Goal: Task Accomplishment & Management: Manage account settings

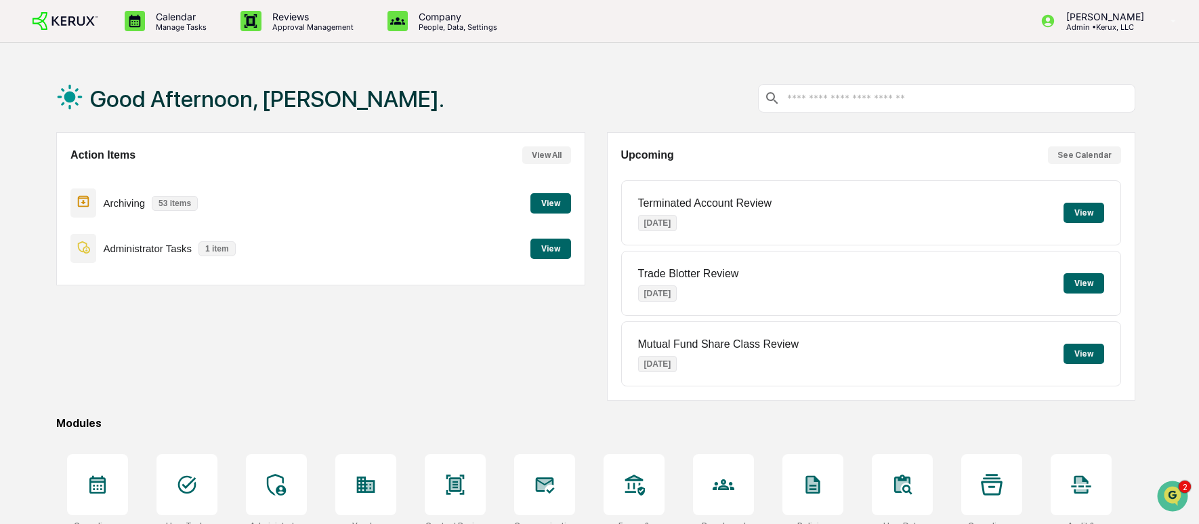
click at [537, 335] on div "Action Items View All Archiving 53 items View Administrator Tasks 1 item View" at bounding box center [320, 266] width 529 height 268
click at [1108, 21] on p "[PERSON_NAME]" at bounding box center [1102, 17] width 95 height 12
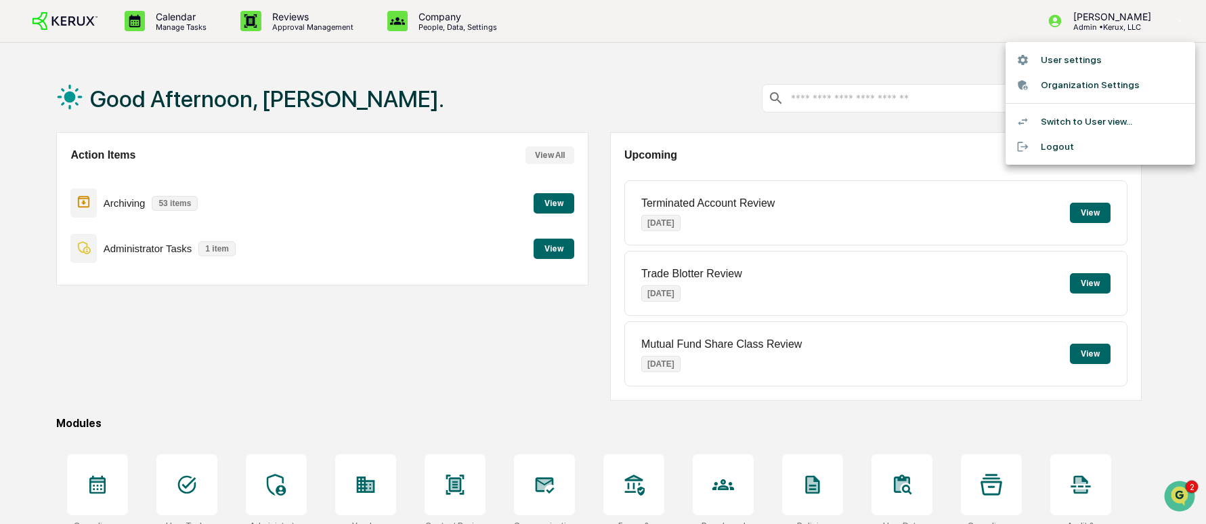
click at [1101, 81] on li "Organization Settings" at bounding box center [1101, 84] width 190 height 25
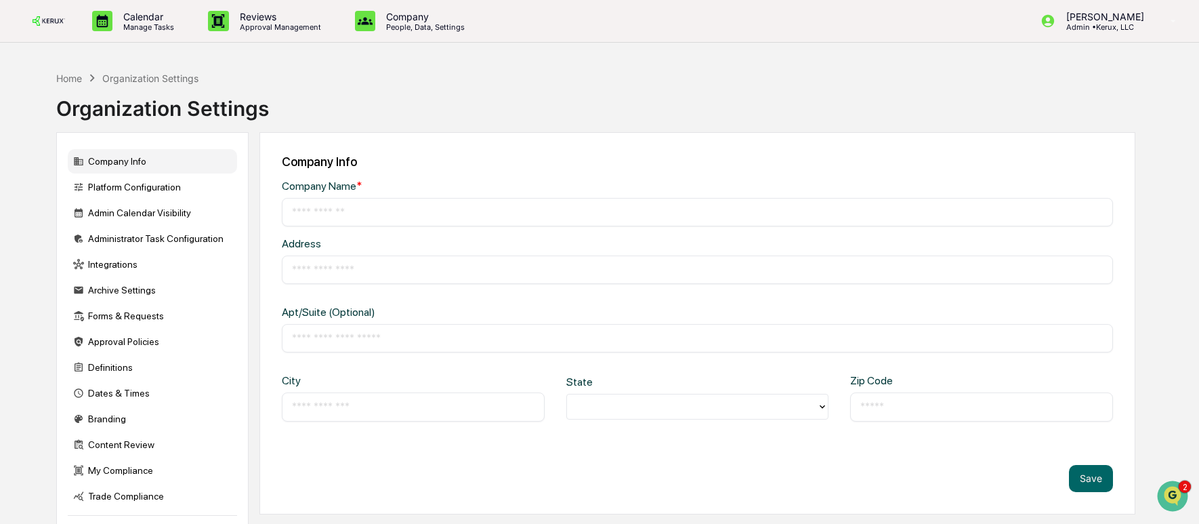
type input "**********"
type input "*********"
type input "**********"
type input "*****"
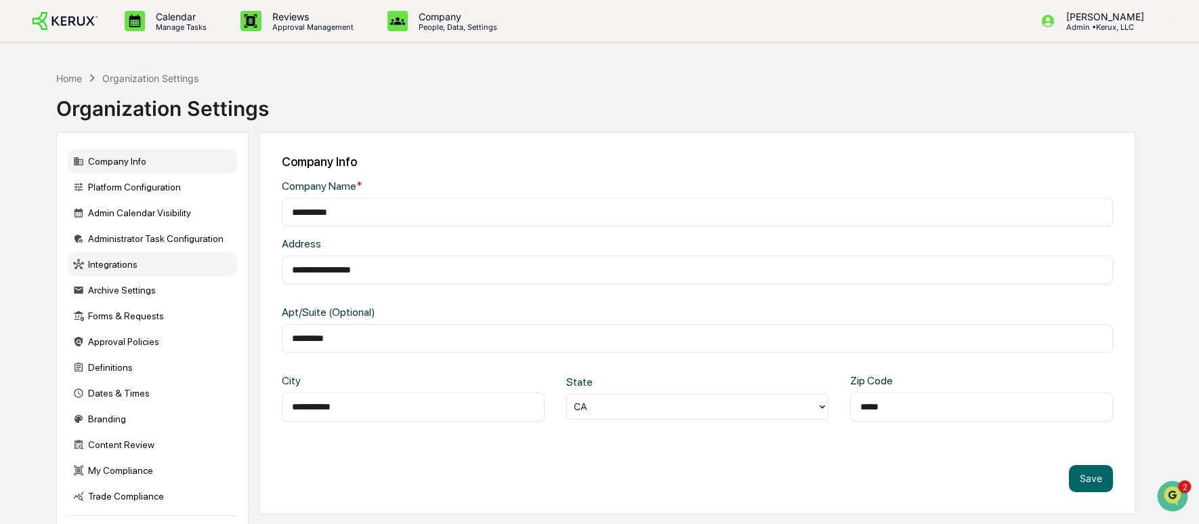
click at [131, 270] on div "Integrations" at bounding box center [152, 264] width 169 height 24
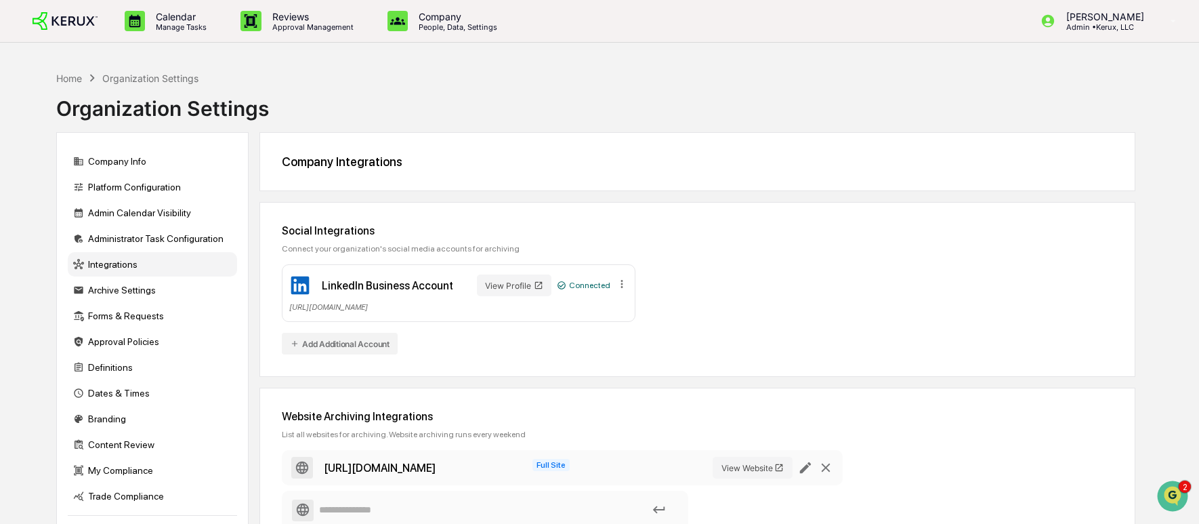
click at [451, 308] on div "[URL][DOMAIN_NAME]" at bounding box center [458, 306] width 339 height 10
click at [415, 295] on div "LinkedIn Business Account" at bounding box center [371, 285] width 164 height 22
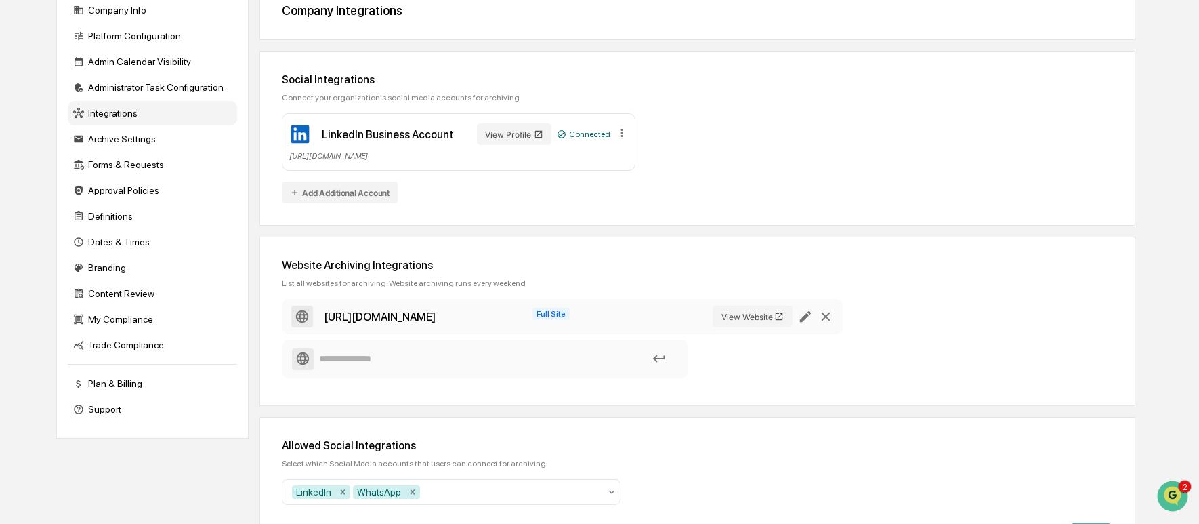
scroll to position [200, 0]
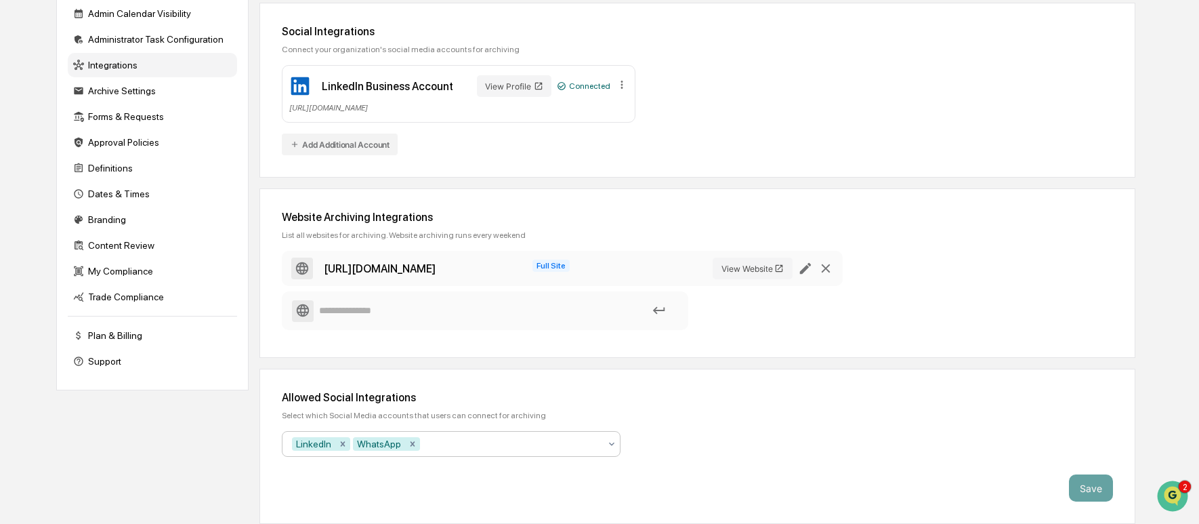
click at [612, 446] on icon at bounding box center [611, 443] width 11 height 11
click at [572, 395] on div "Allowed Social Integrations" at bounding box center [697, 397] width 831 height 13
click at [444, 444] on div at bounding box center [511, 444] width 177 height 14
click at [415, 446] on icon "Remove WhatsApp" at bounding box center [412, 443] width 9 height 9
click at [410, 442] on div at bounding box center [476, 444] width 247 height 14
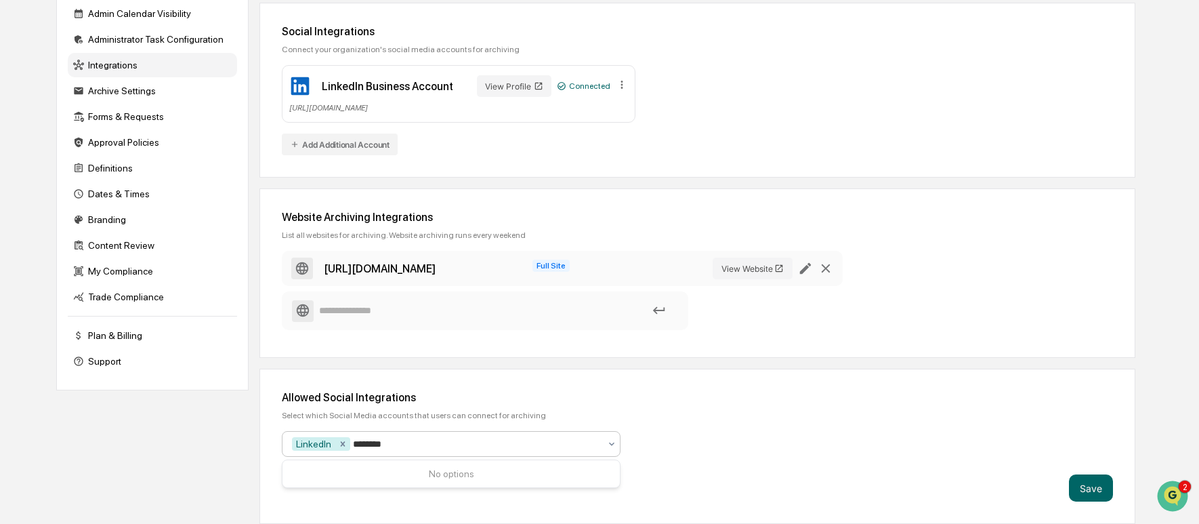
type input "********"
drag, startPoint x: 413, startPoint y: 445, endPoint x: 382, endPoint y: 443, distance: 31.2
click at [382, 443] on div at bounding box center [476, 444] width 247 height 14
click at [365, 147] on button "Add Additional Account" at bounding box center [340, 144] width 116 height 22
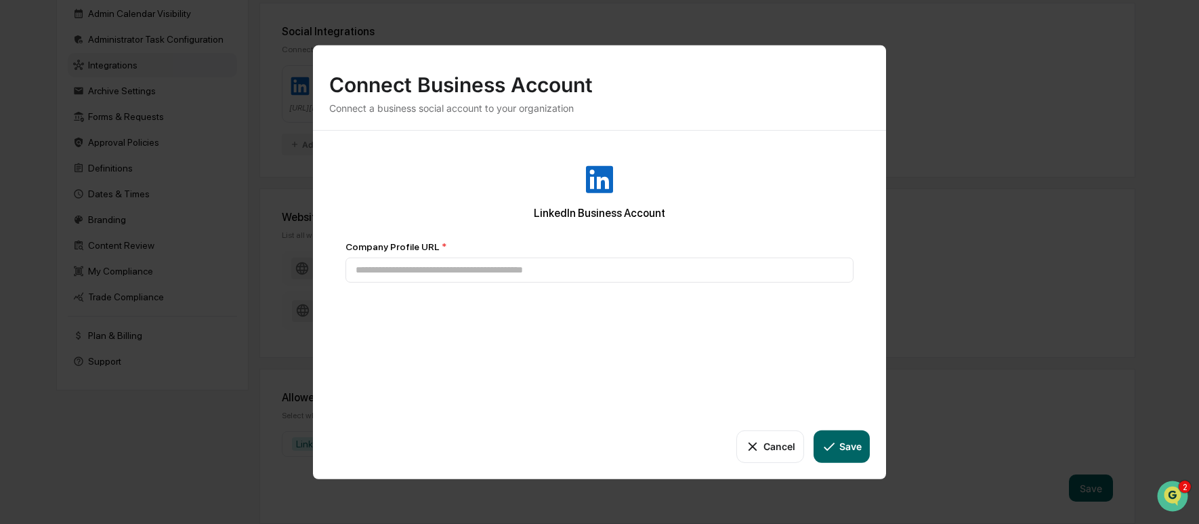
click at [769, 443] on button "Cancel" at bounding box center [769, 445] width 67 height 33
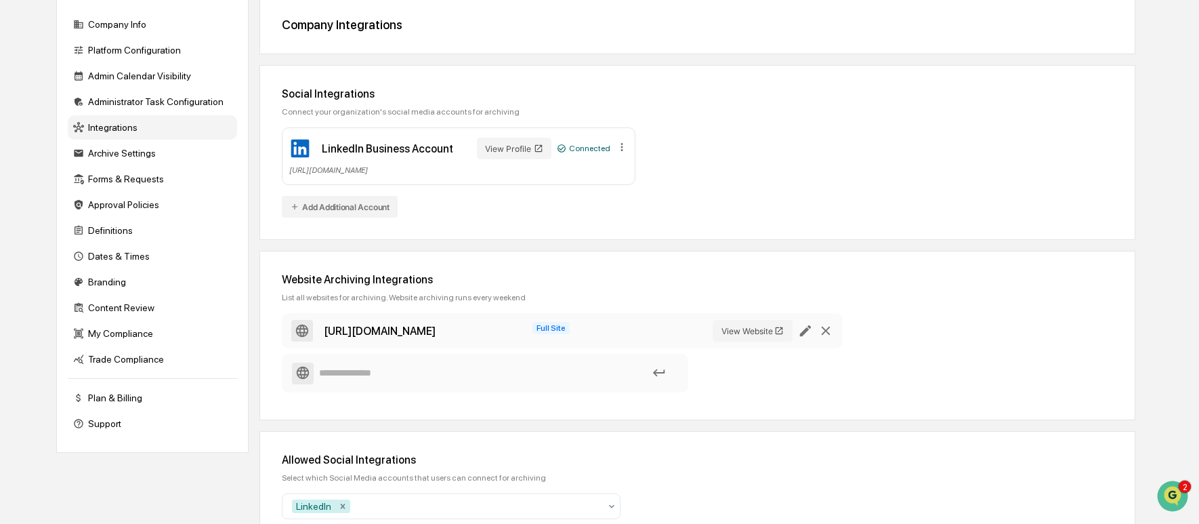
scroll to position [102, 0]
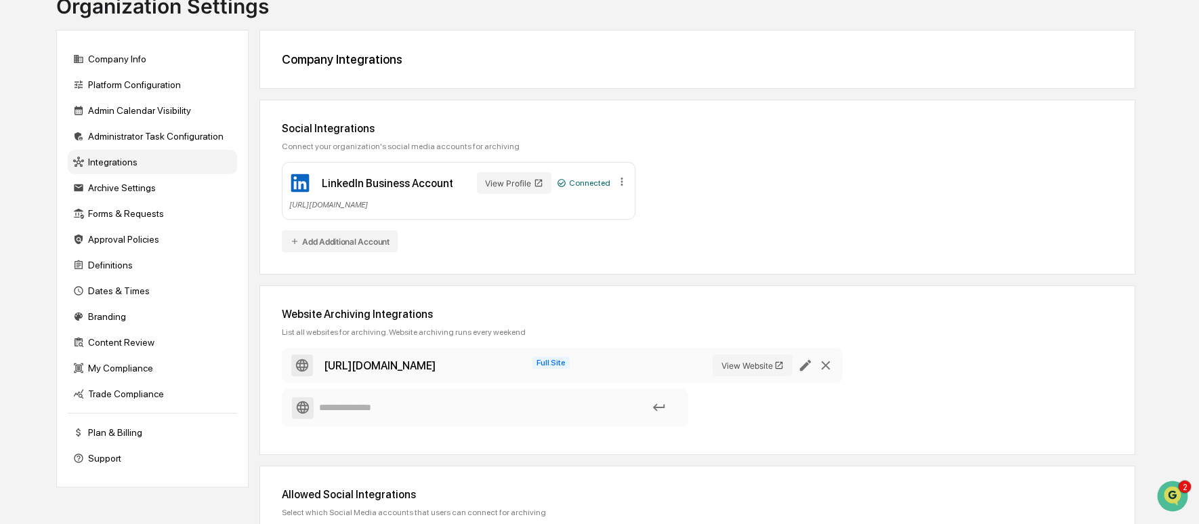
click at [419, 207] on div "[URL][DOMAIN_NAME]" at bounding box center [458, 204] width 339 height 10
click at [505, 182] on button "View Profile" at bounding box center [514, 183] width 74 height 22
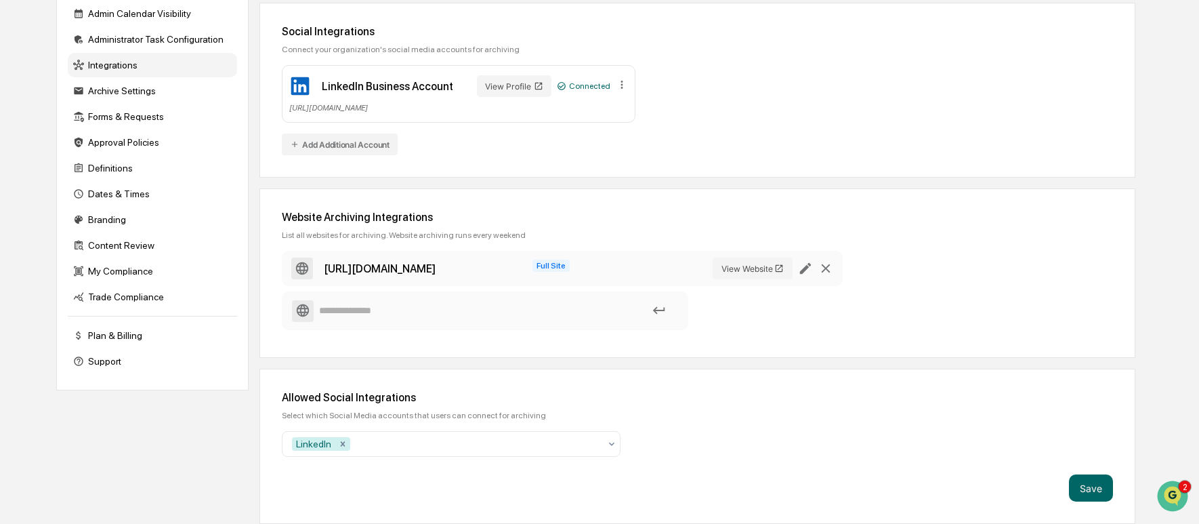
scroll to position [200, 0]
click at [1095, 489] on button "Save" at bounding box center [1091, 487] width 44 height 27
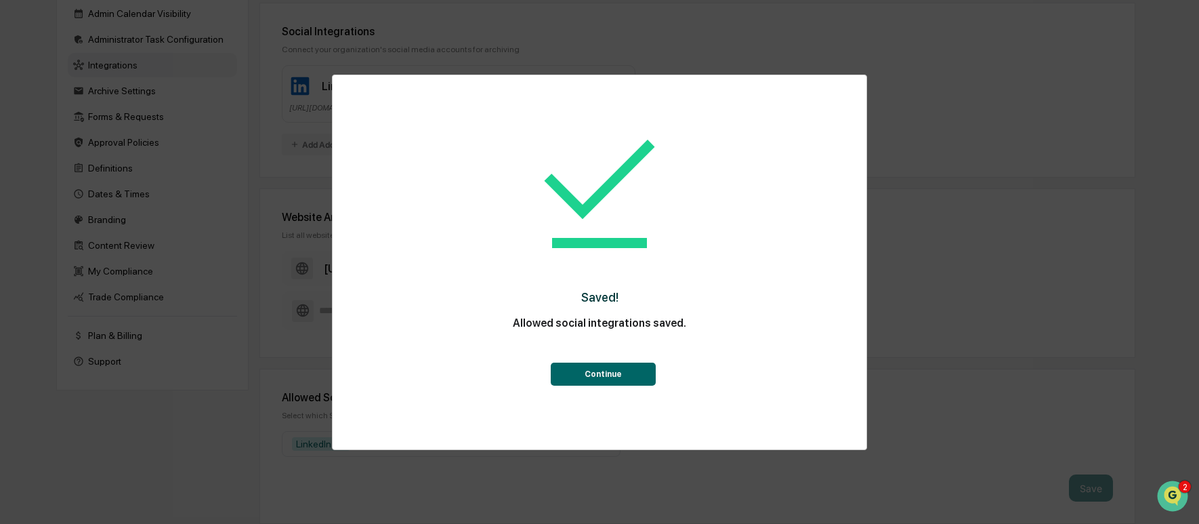
click at [612, 373] on button "Continue" at bounding box center [603, 373] width 105 height 23
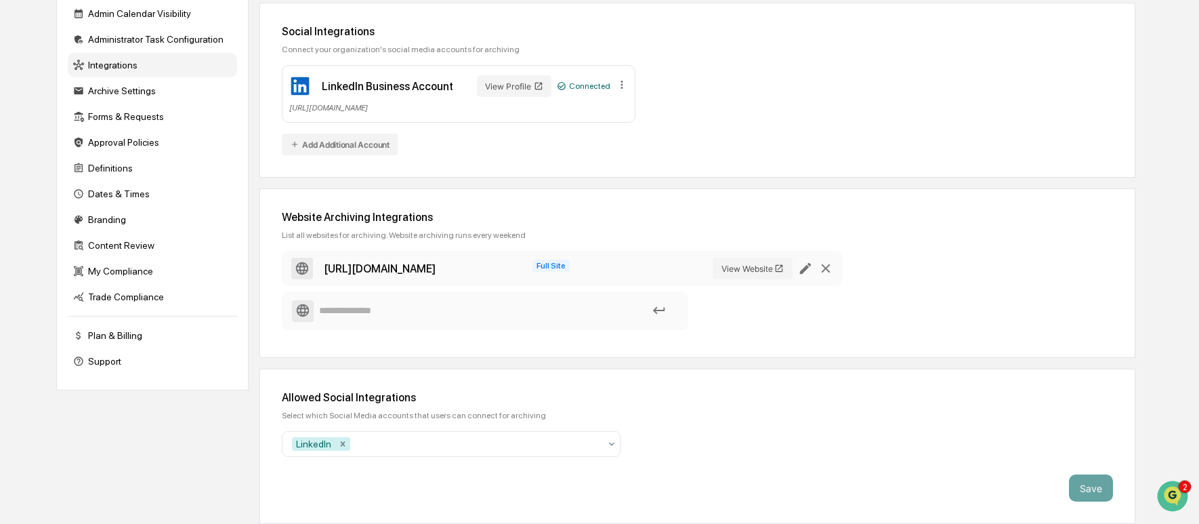
click at [342, 144] on button "Add Additional Account" at bounding box center [340, 144] width 116 height 22
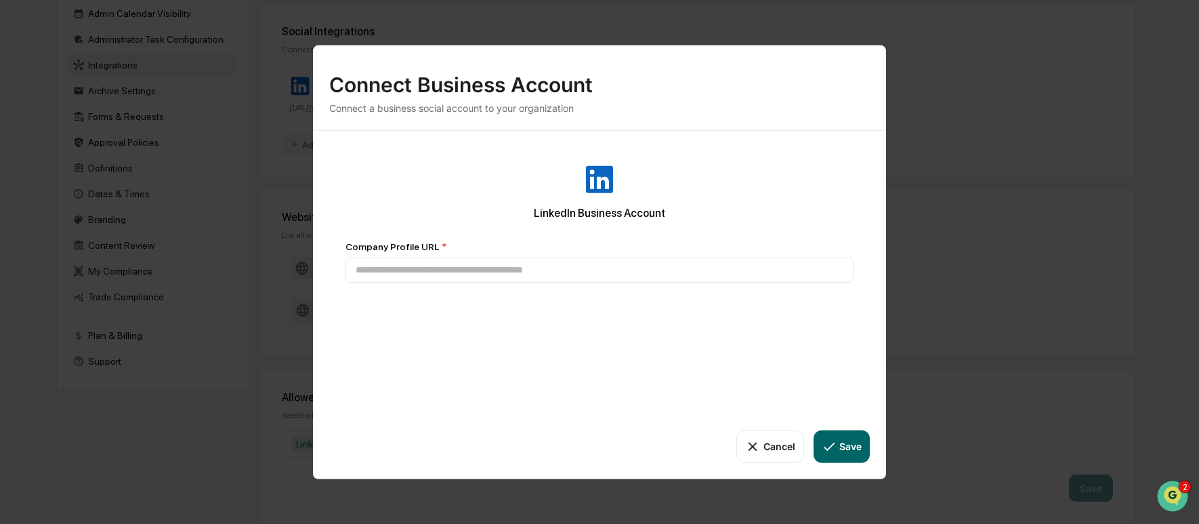
click at [599, 182] on img at bounding box center [599, 179] width 33 height 33
click at [759, 444] on icon at bounding box center [752, 445] width 15 height 15
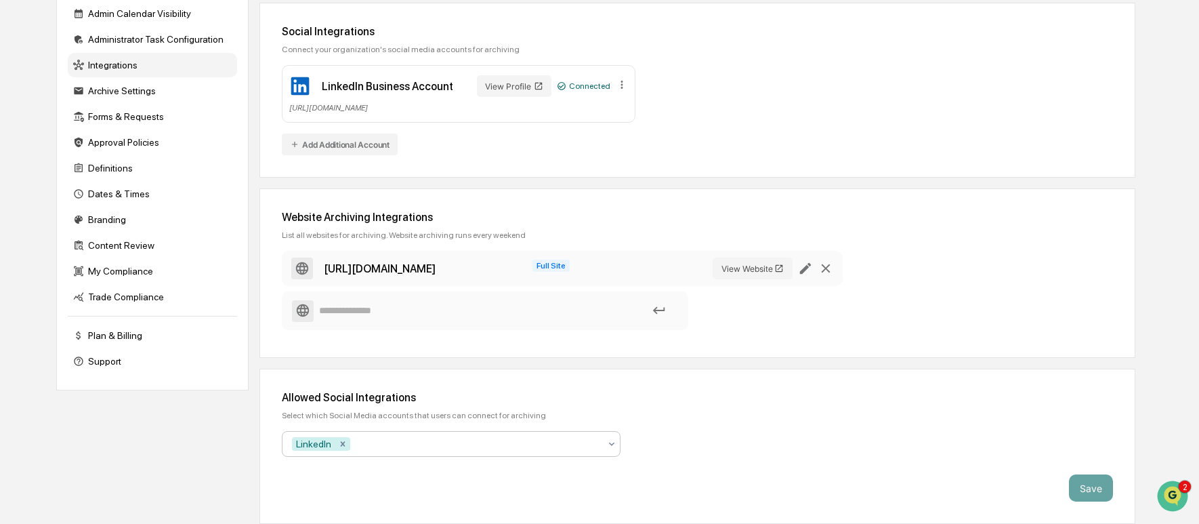
click at [610, 442] on icon at bounding box center [611, 443] width 11 height 11
click at [830, 452] on div "Allowed Social Integrations Select which Social Media accounts that users can c…" at bounding box center [697, 445] width 876 height 155
